Goal: Navigation & Orientation: Find specific page/section

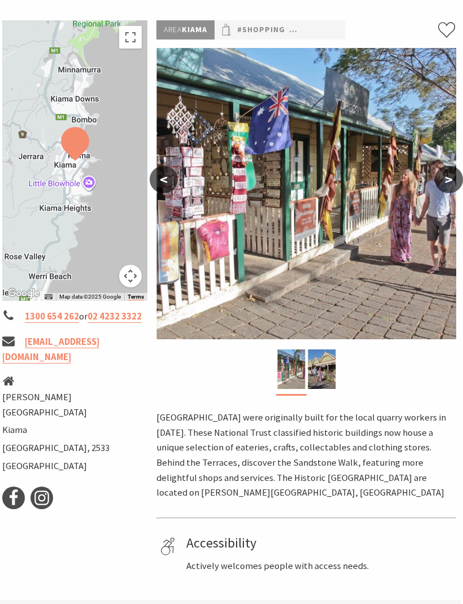
scroll to position [177, 2]
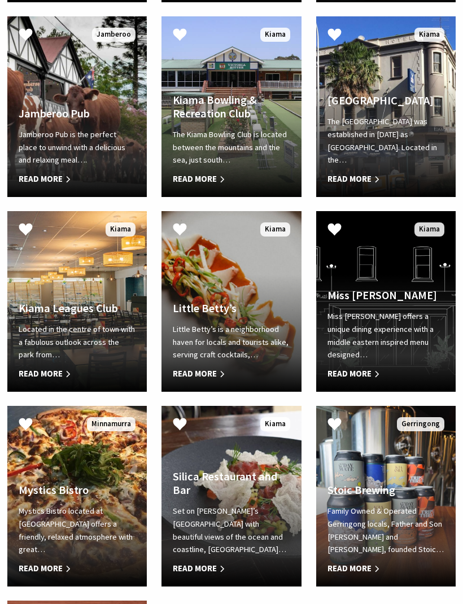
scroll to position [1085, 0]
click at [96, 301] on link "Kiama Leagues Club Located in the centre of town with a fabulous outlook across…" at bounding box center [76, 301] width 139 height 181
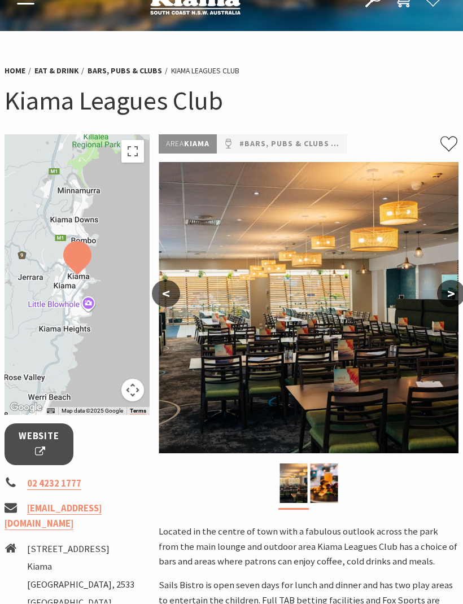
click at [453, 286] on button ">" at bounding box center [451, 293] width 28 height 27
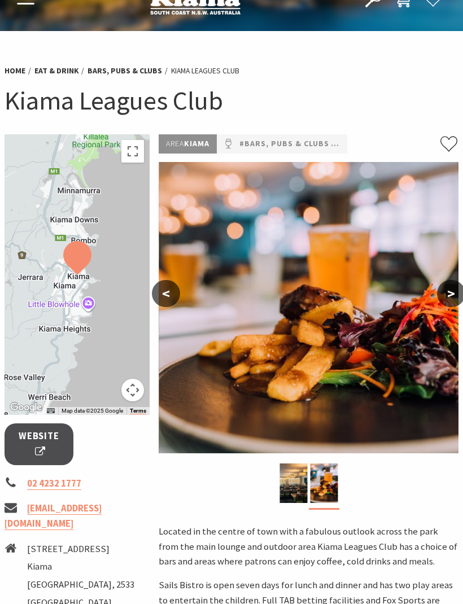
click at [449, 290] on button ">" at bounding box center [451, 293] width 28 height 27
click at [451, 289] on button ">" at bounding box center [451, 293] width 28 height 27
click at [447, 288] on button ">" at bounding box center [451, 293] width 28 height 27
click at [175, 289] on button "<" at bounding box center [166, 293] width 28 height 27
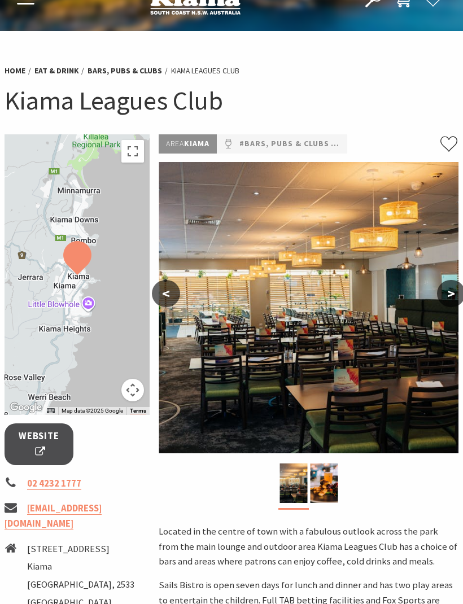
click at [169, 290] on button "<" at bounding box center [166, 293] width 28 height 27
click at [161, 300] on button "<" at bounding box center [166, 293] width 28 height 27
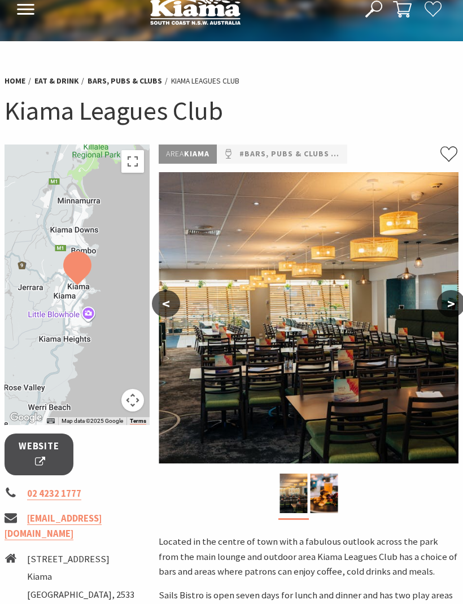
scroll to position [0, 0]
